Goal: Task Accomplishment & Management: Complete application form

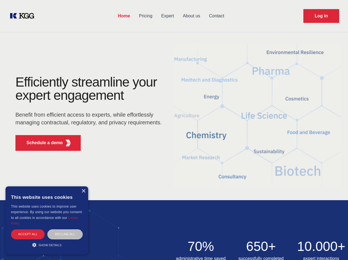
click at [174, 130] on div "Efficiently streamline your expert engagement Benefit from efficient access to …" at bounding box center [91, 116] width 168 height 80
click at [41, 143] on p "Schedule a demo" at bounding box center [44, 142] width 36 height 7
click at [83, 191] on div "× This website uses cookies This website uses cookies to improve user experienc…" at bounding box center [47, 220] width 83 height 68
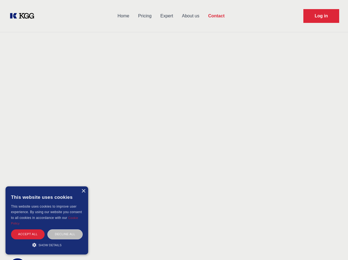
click at [28, 234] on div "Accept all" at bounding box center [28, 234] width 34 height 10
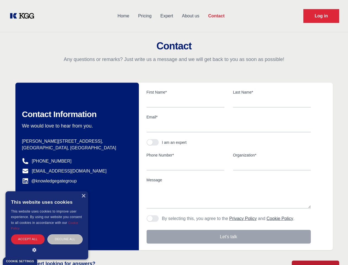
click at [65, 234] on div "Decline all" at bounding box center [64, 239] width 35 height 10
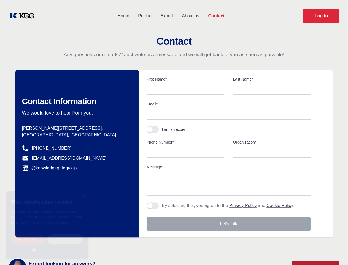
click at [47, 245] on main "Contact Any questions or remarks? Just write us a message and we will get back …" at bounding box center [174, 143] width 348 height 287
